Goal: Task Accomplishment & Management: Manage account settings

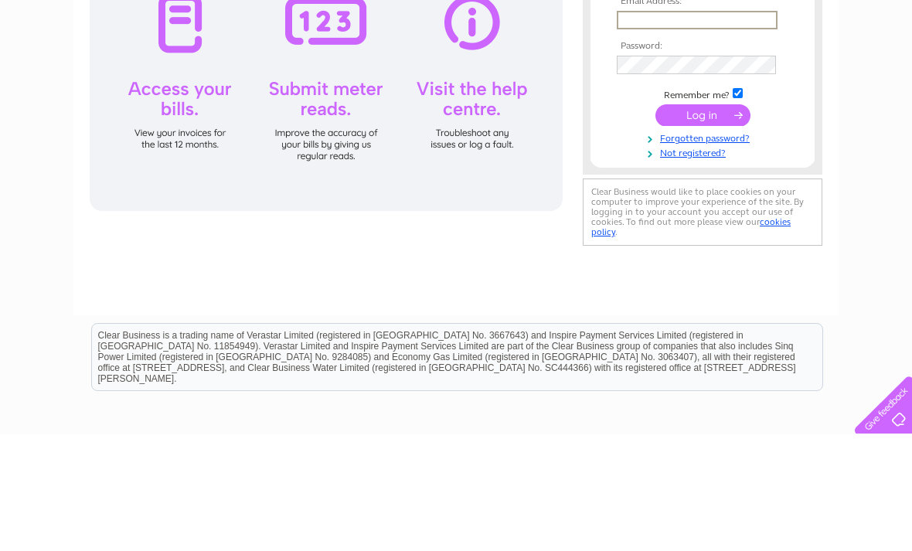
type input "Gill.burrell60@gmail.com"
click at [703, 233] on input "submit" at bounding box center [703, 232] width 95 height 22
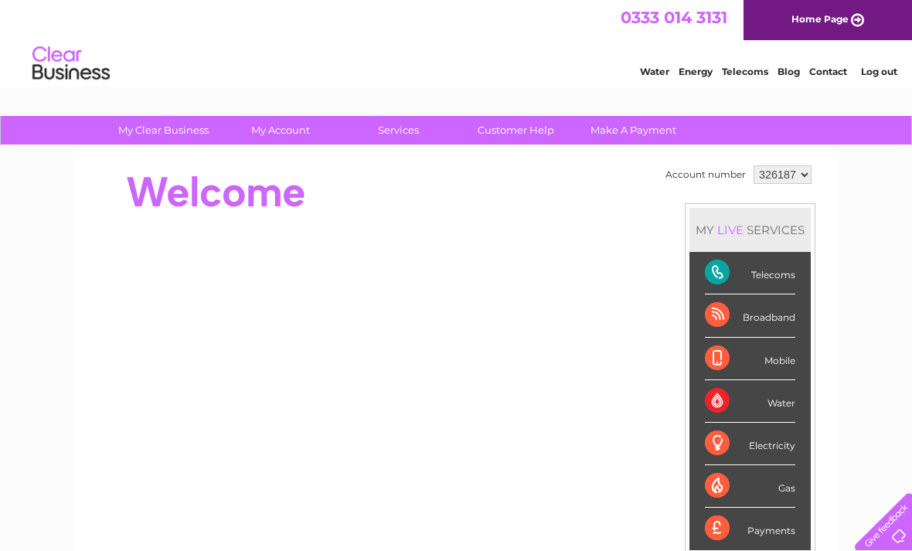
click at [760, 273] on div "Telecoms" at bounding box center [750, 273] width 90 height 43
click at [744, 280] on div "Telecoms" at bounding box center [750, 273] width 90 height 43
click at [771, 275] on div "Telecoms" at bounding box center [750, 273] width 90 height 43
click at [715, 279] on div "Telecoms" at bounding box center [750, 273] width 90 height 43
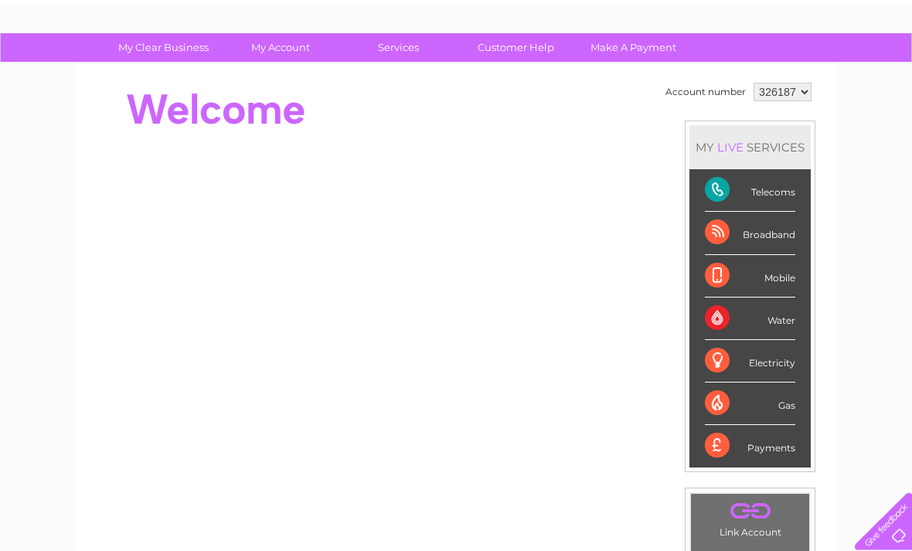
scroll to position [83, 0]
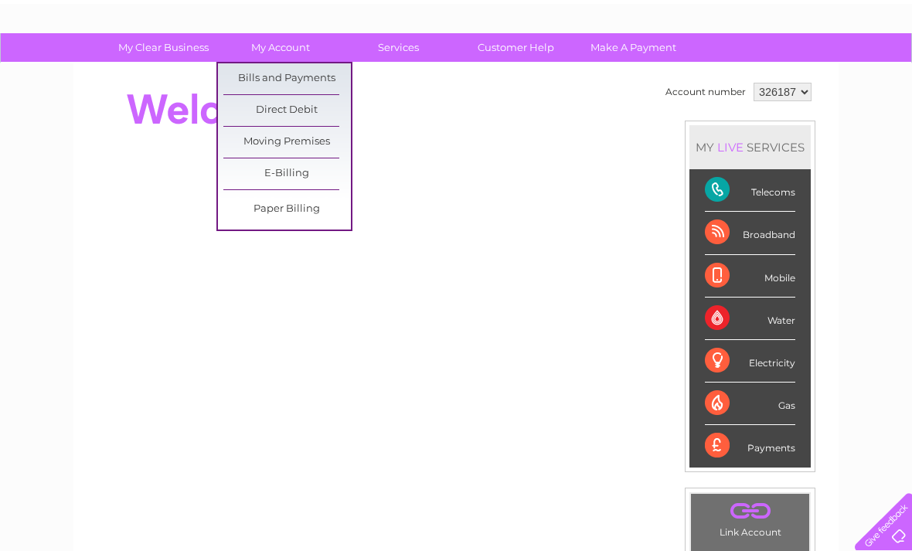
click at [305, 74] on link "Bills and Payments" at bounding box center [287, 78] width 128 height 31
click at [294, 80] on link "Bills and Payments" at bounding box center [287, 78] width 128 height 31
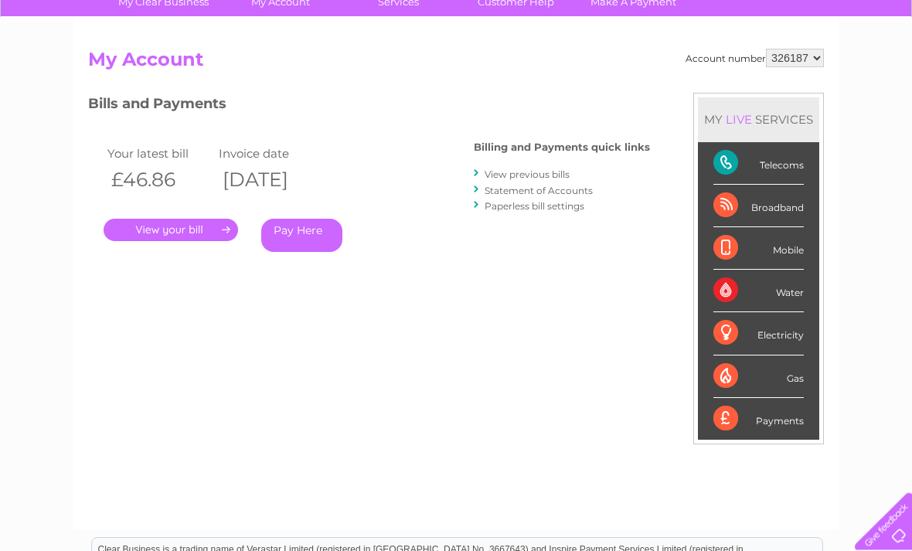
scroll to position [128, 0]
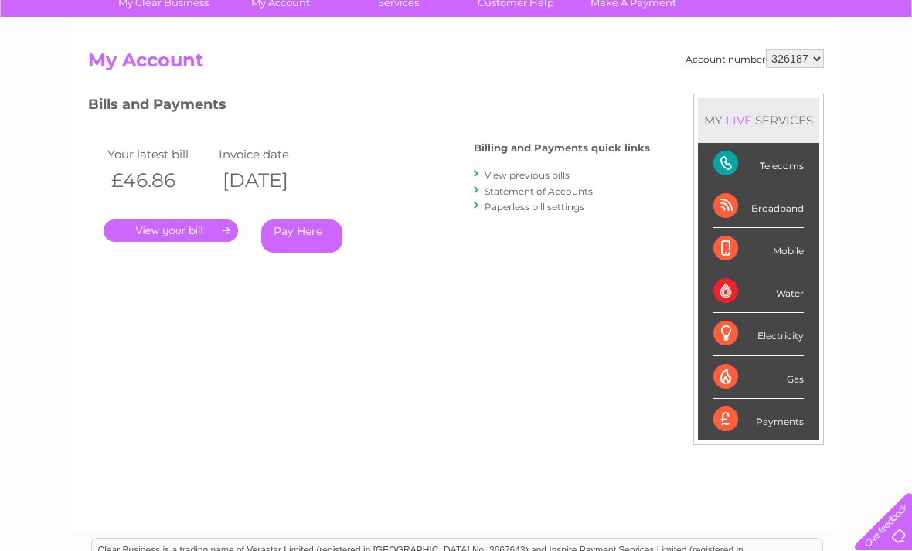
click at [177, 237] on link "." at bounding box center [171, 231] width 135 height 22
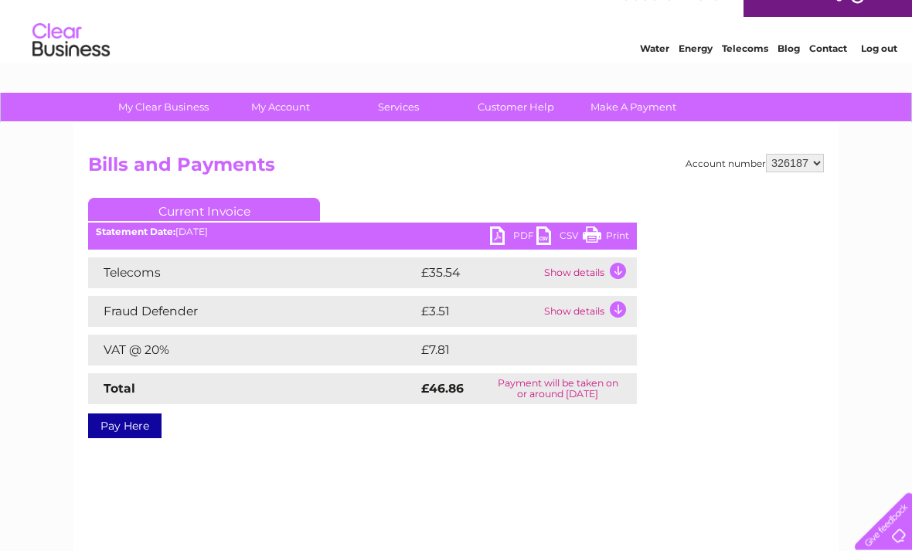
scroll to position [23, 0]
click at [499, 241] on link "PDF" at bounding box center [513, 237] width 46 height 22
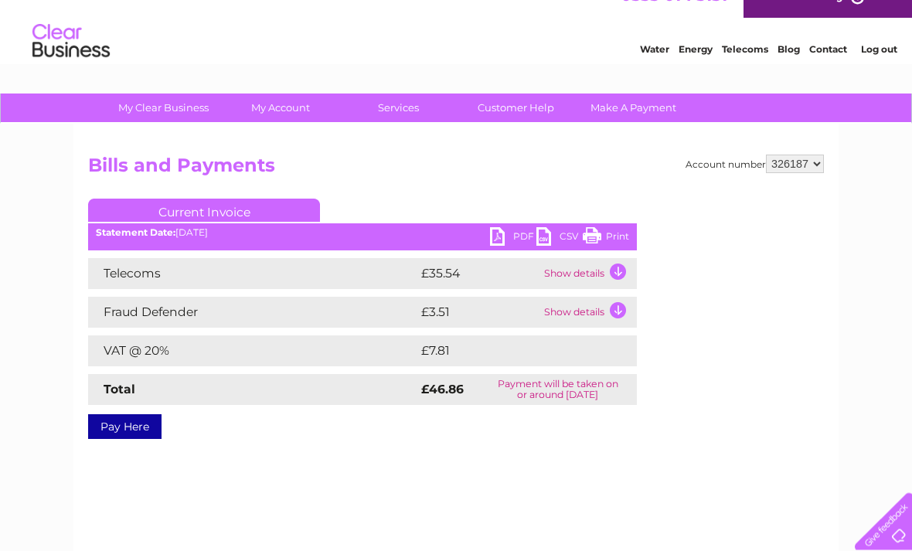
scroll to position [0, 0]
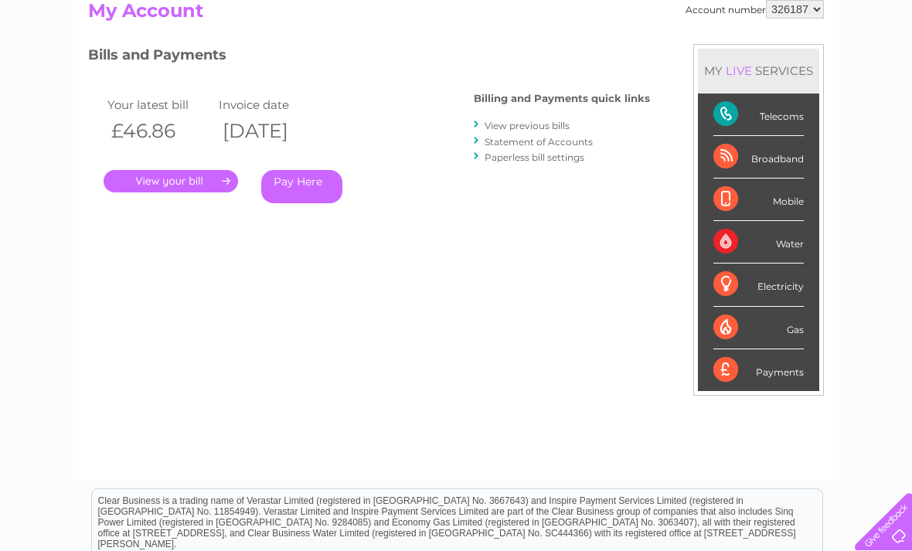
click at [543, 120] on link "View previous bills" at bounding box center [527, 126] width 85 height 12
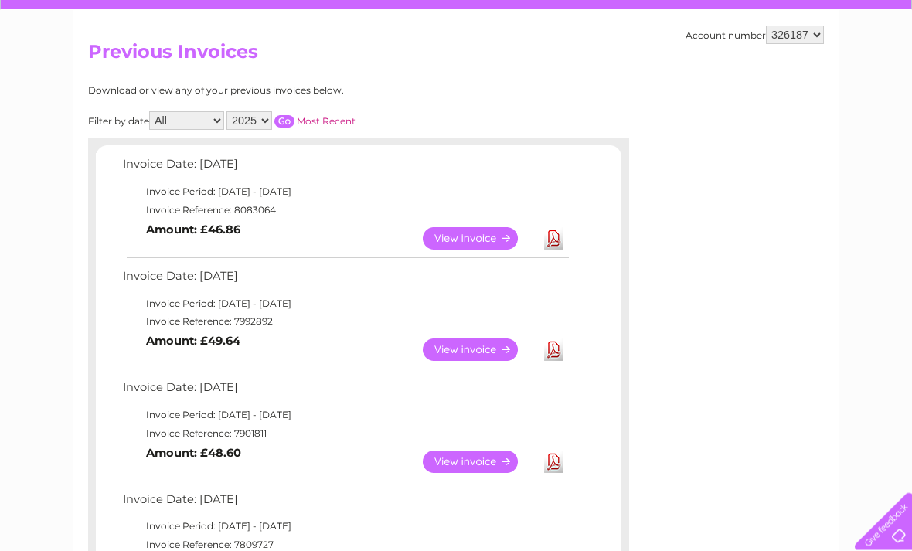
scroll to position [136, 0]
click at [496, 357] on link "View" at bounding box center [480, 350] width 114 height 22
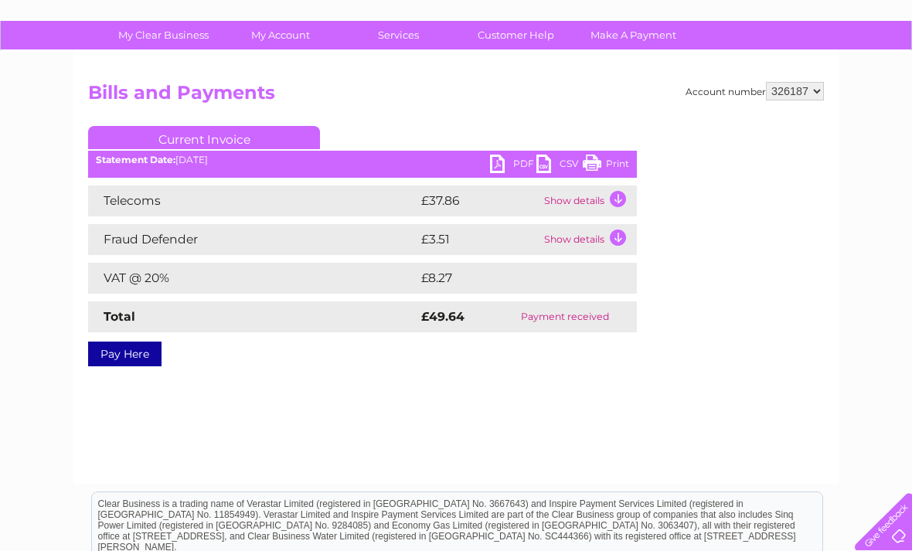
scroll to position [91, 0]
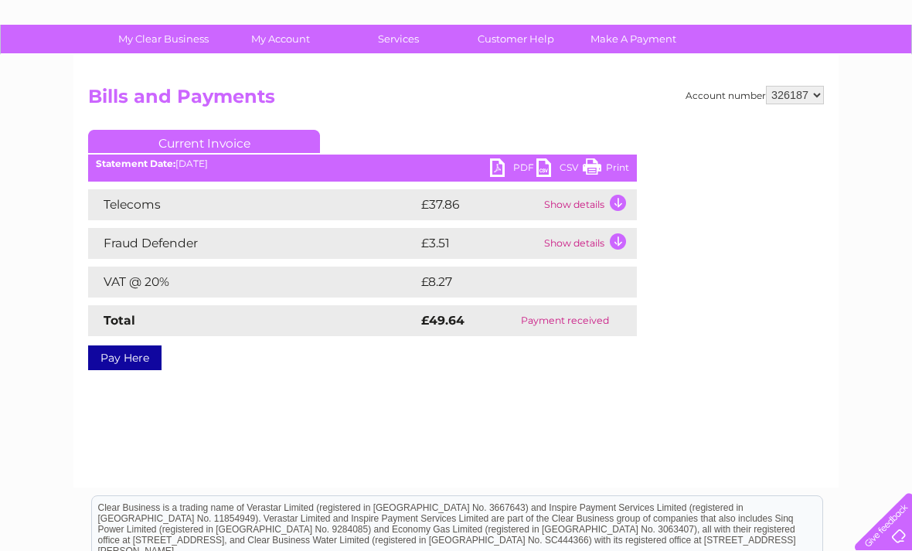
click at [497, 174] on link "PDF" at bounding box center [513, 169] width 46 height 22
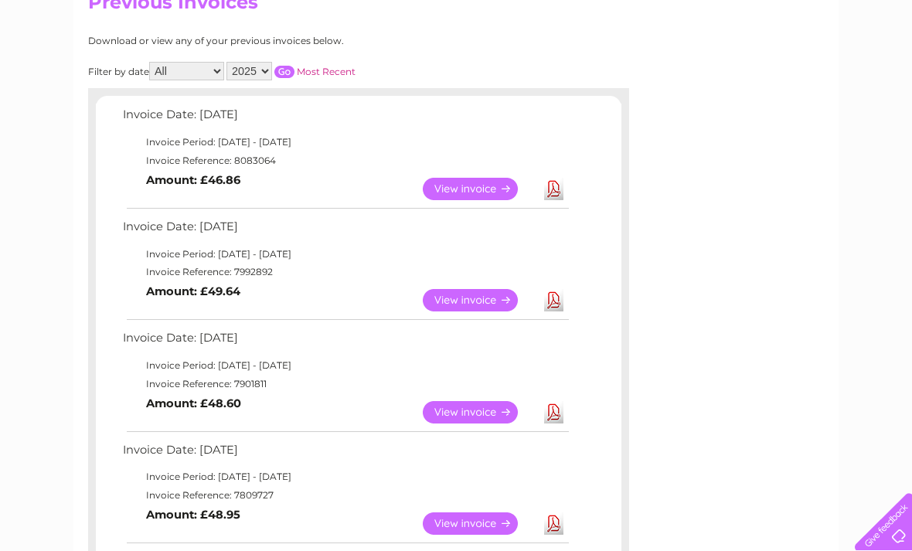
click at [487, 414] on link "View" at bounding box center [480, 412] width 114 height 22
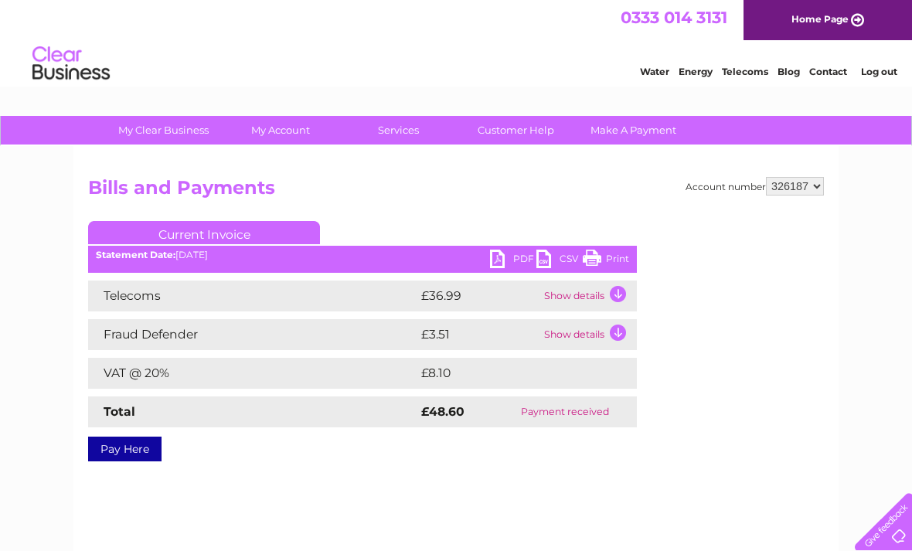
click at [499, 254] on link "PDF" at bounding box center [513, 261] width 46 height 22
